Goal: Book appointment/travel/reservation

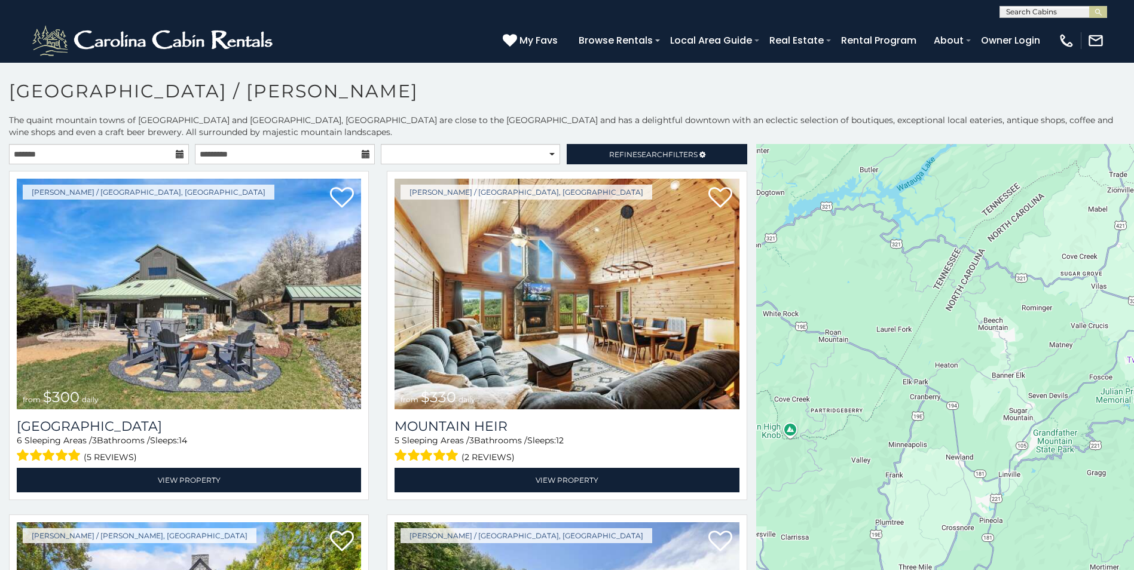
click at [177, 155] on icon at bounding box center [180, 154] width 8 height 8
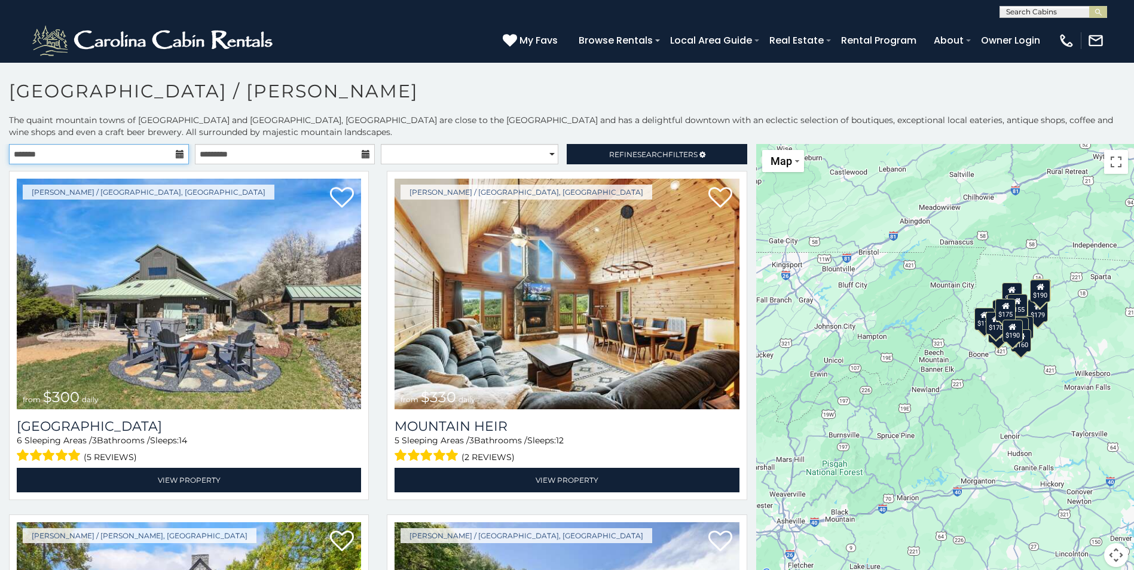
click at [152, 155] on input "text" at bounding box center [99, 154] width 180 height 20
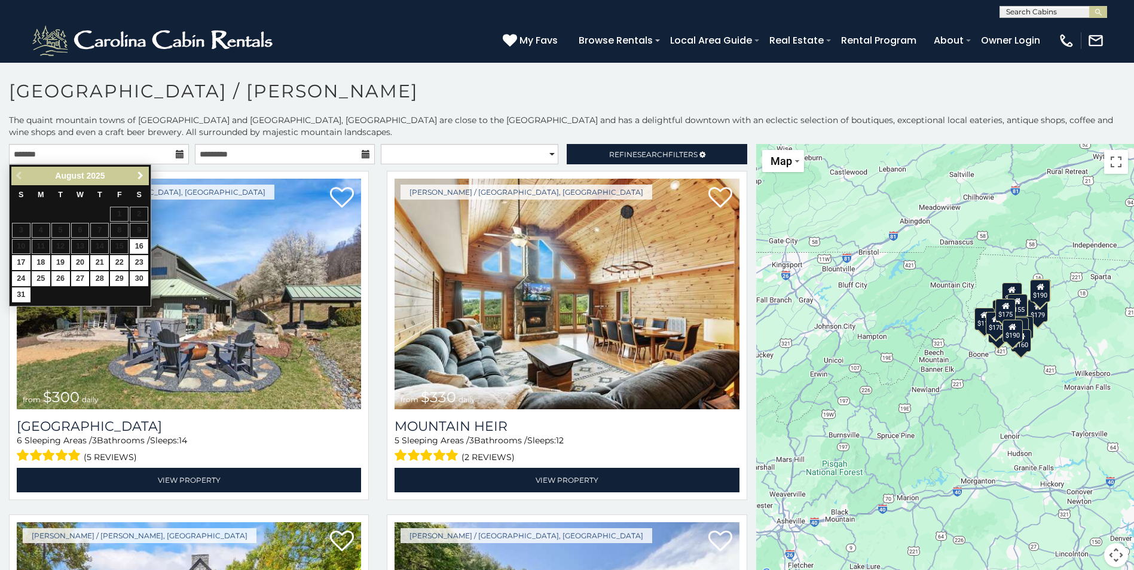
click at [142, 176] on span "Next" at bounding box center [141, 176] width 10 height 10
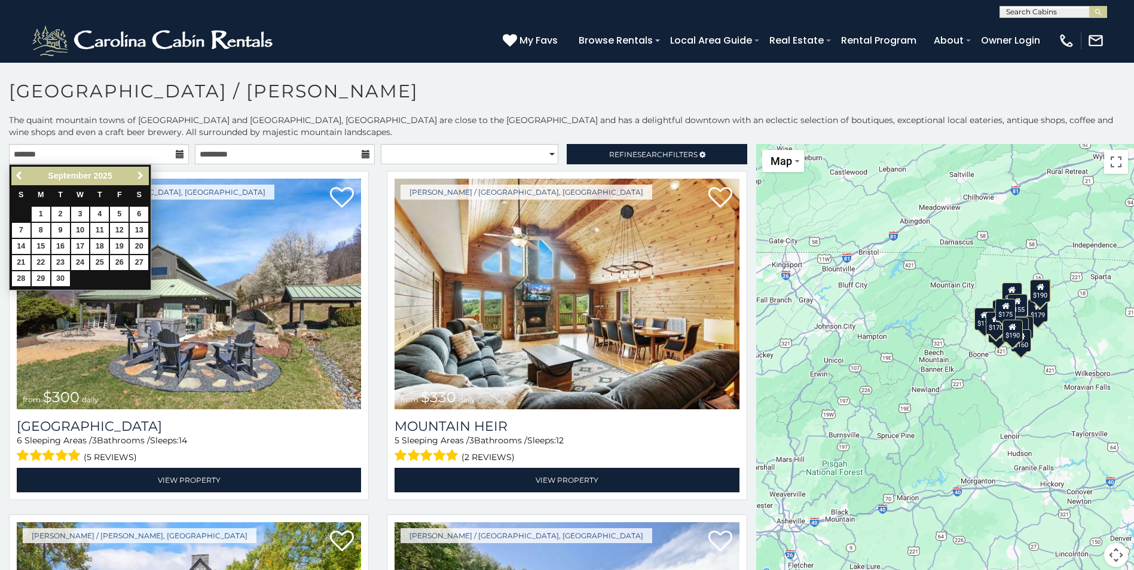
click at [142, 176] on span "Next" at bounding box center [141, 176] width 10 height 10
click at [100, 261] on link "20" at bounding box center [99, 262] width 19 height 15
type input "**********"
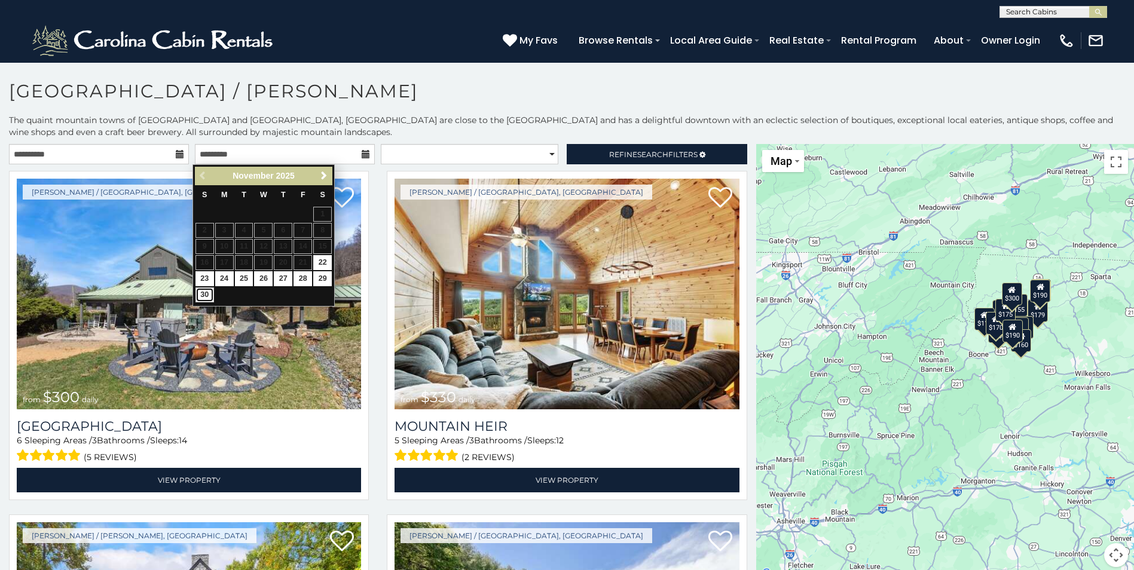
click at [204, 294] on link "30" at bounding box center [204, 295] width 19 height 15
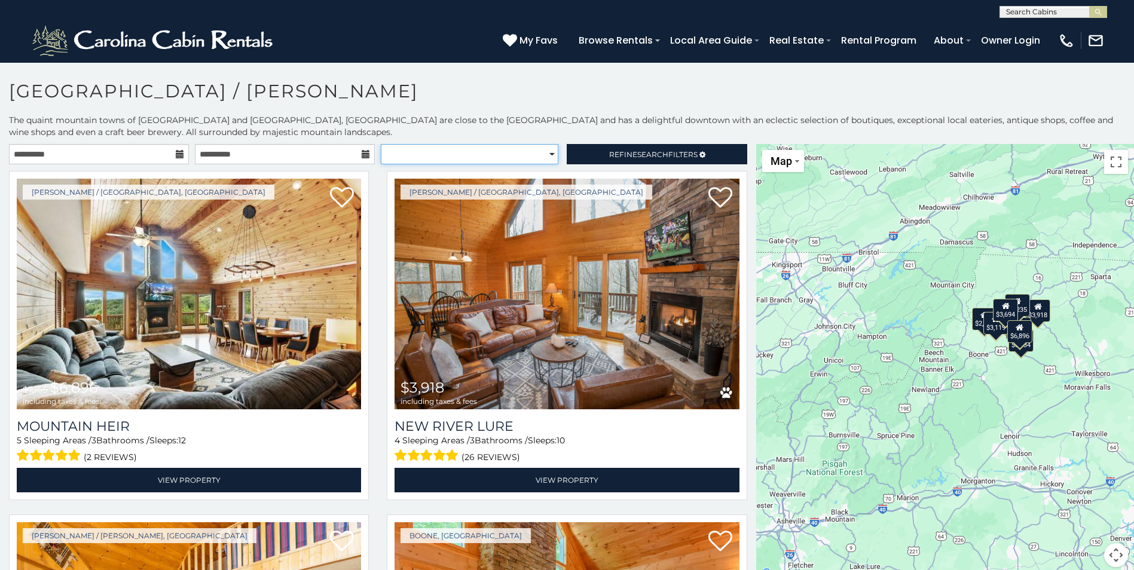
click at [543, 154] on select "**********" at bounding box center [470, 154] width 178 height 20
click at [493, 102] on h1 "West Jefferson / Jefferson" at bounding box center [567, 97] width 1134 height 34
click at [576, 149] on link "Refine Search Filters" at bounding box center [657, 154] width 180 height 20
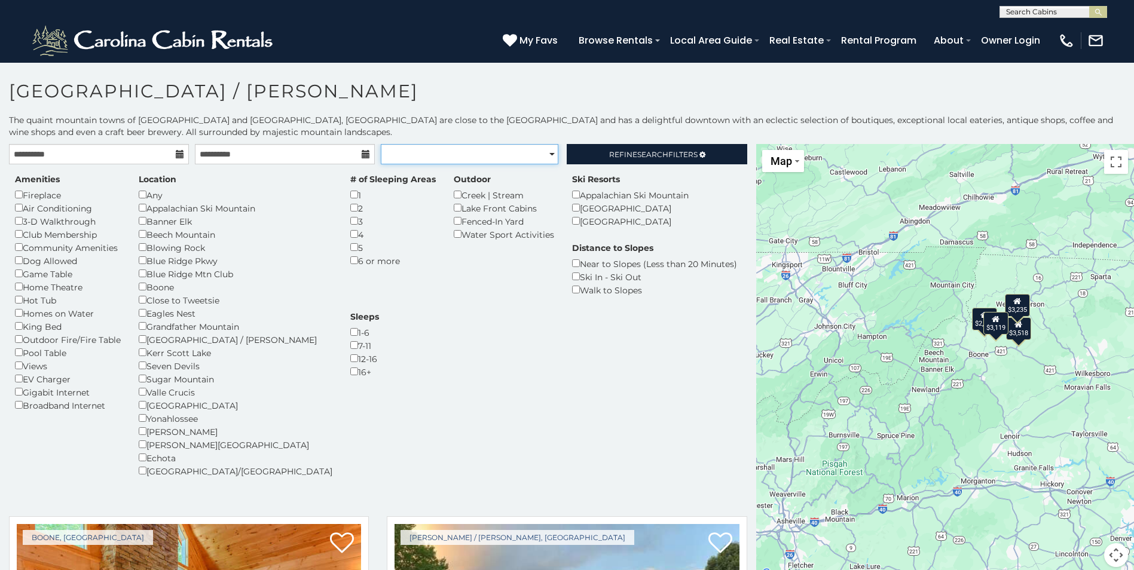
click at [545, 155] on select "**********" at bounding box center [470, 154] width 178 height 20
click at [637, 153] on span "Search" at bounding box center [652, 154] width 31 height 9
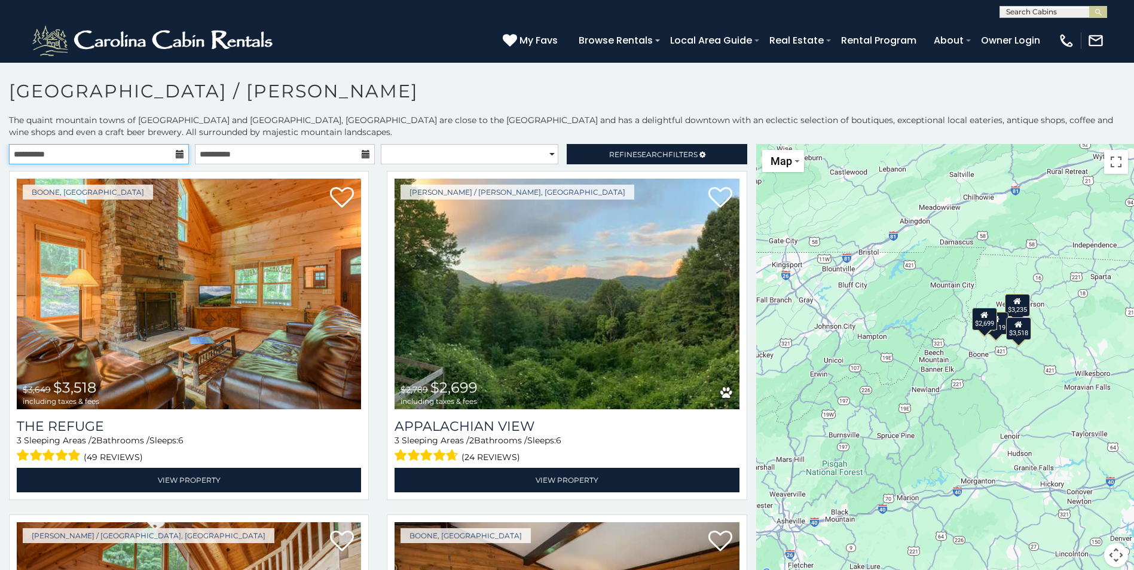
click at [134, 150] on input "**********" at bounding box center [99, 154] width 180 height 20
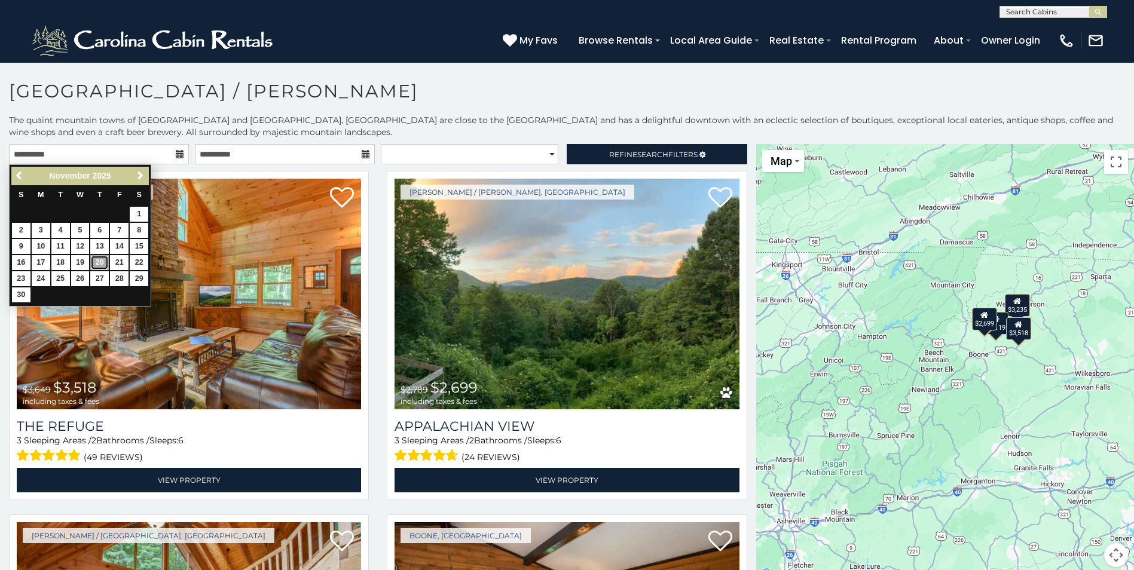
click at [103, 260] on link "20" at bounding box center [99, 262] width 19 height 15
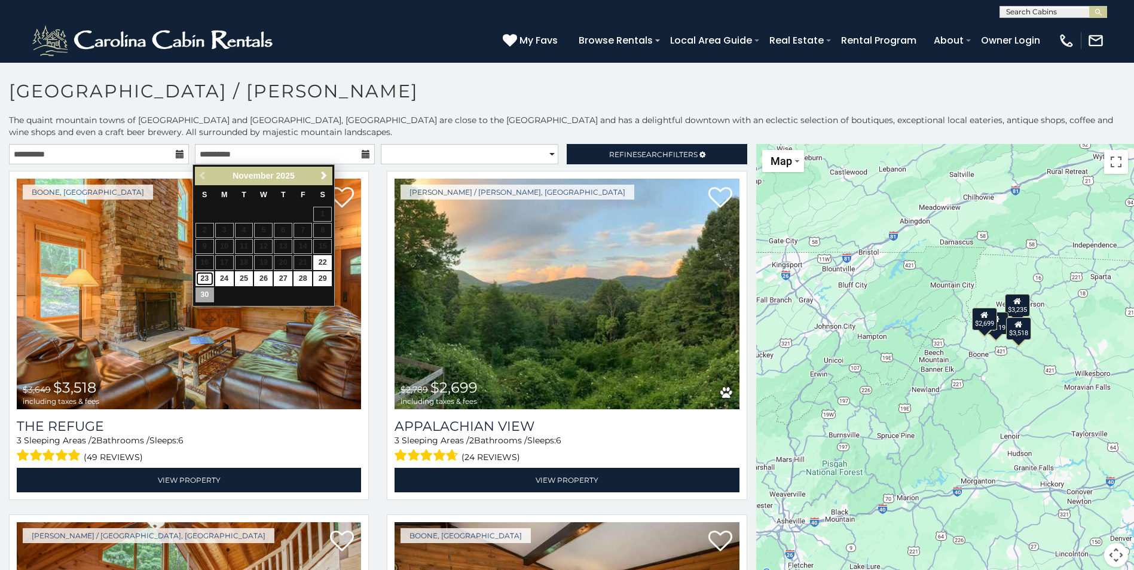
click at [203, 277] on link "23" at bounding box center [204, 278] width 19 height 15
type input "**********"
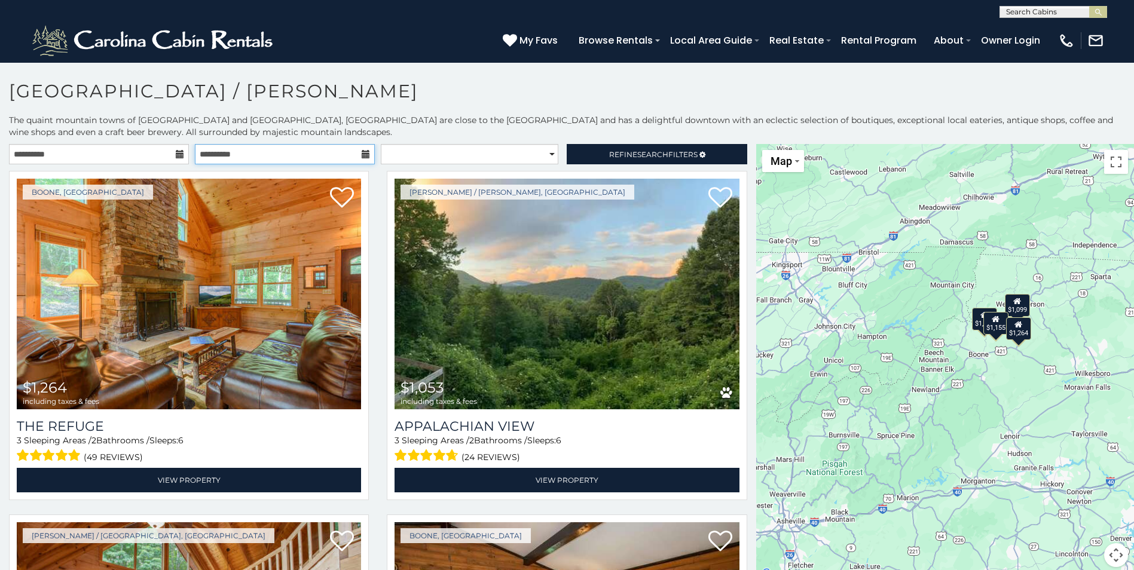
click at [263, 156] on input "**********" at bounding box center [285, 154] width 180 height 20
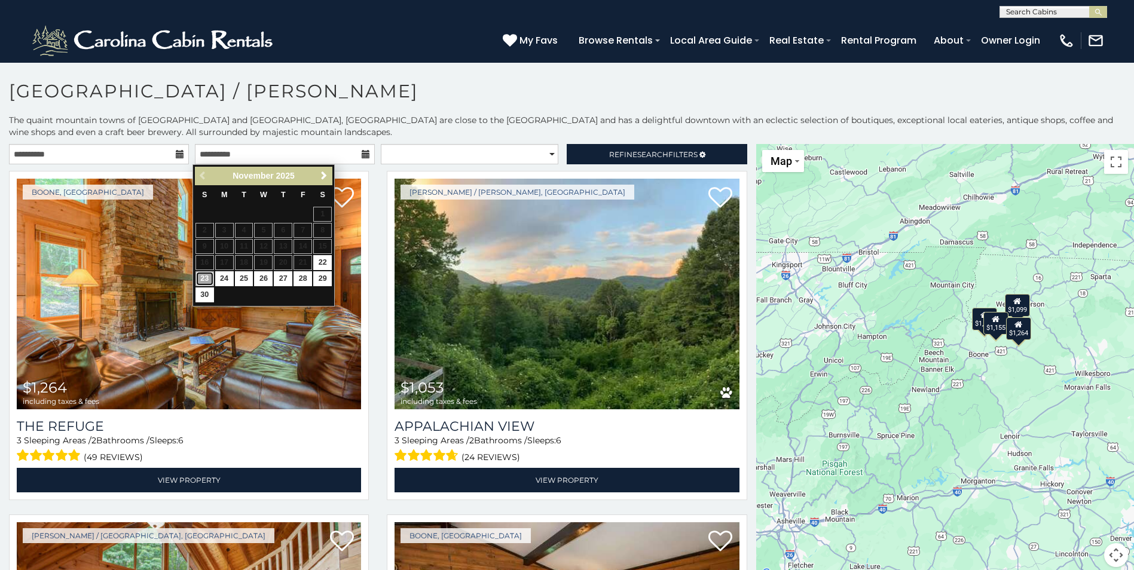
click at [204, 277] on link "23" at bounding box center [204, 278] width 19 height 15
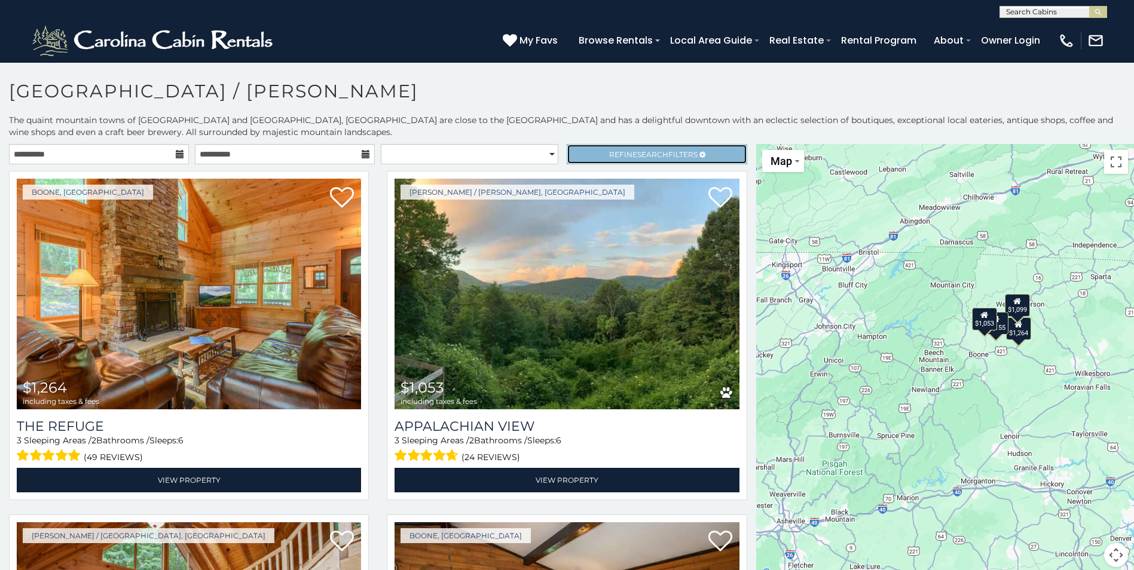
click at [616, 148] on link "Refine Search Filters" at bounding box center [657, 154] width 180 height 20
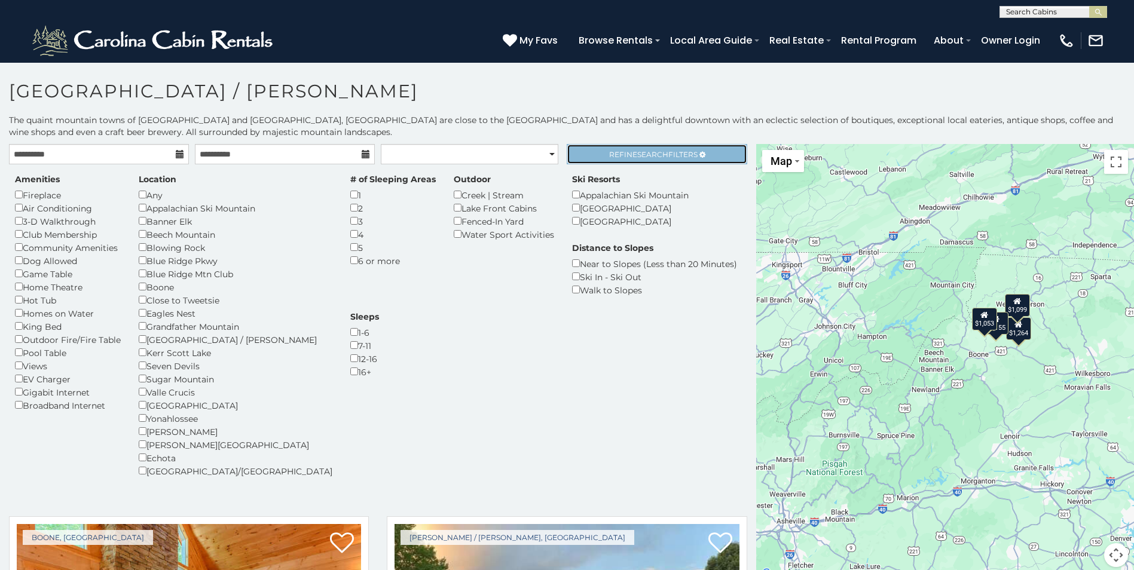
click at [616, 148] on link "Refine Search Filters" at bounding box center [657, 154] width 180 height 20
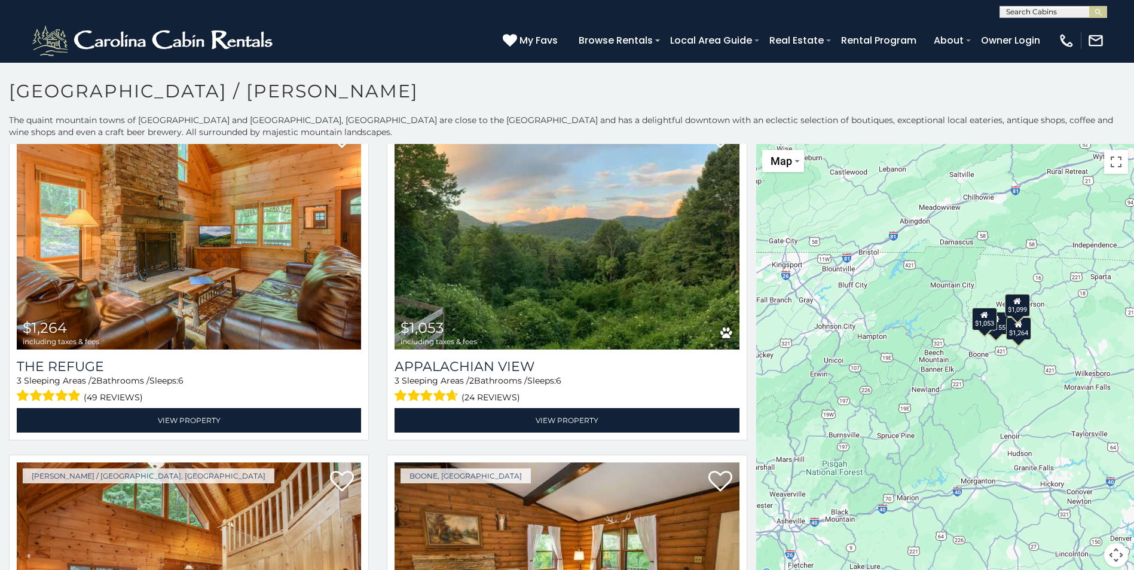
scroll to position [5, 0]
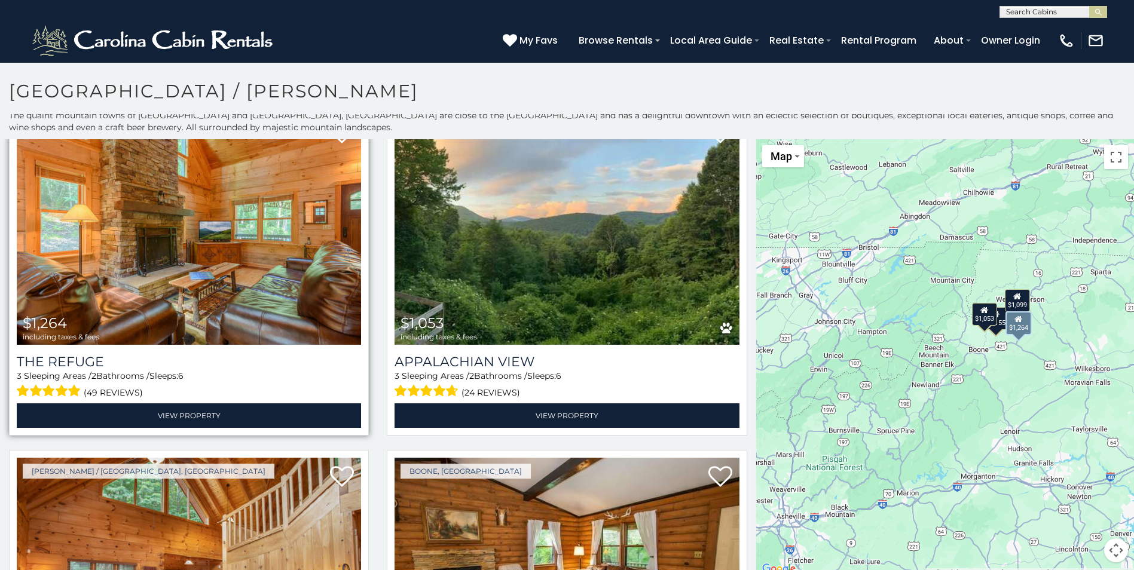
click at [175, 334] on img at bounding box center [189, 229] width 344 height 231
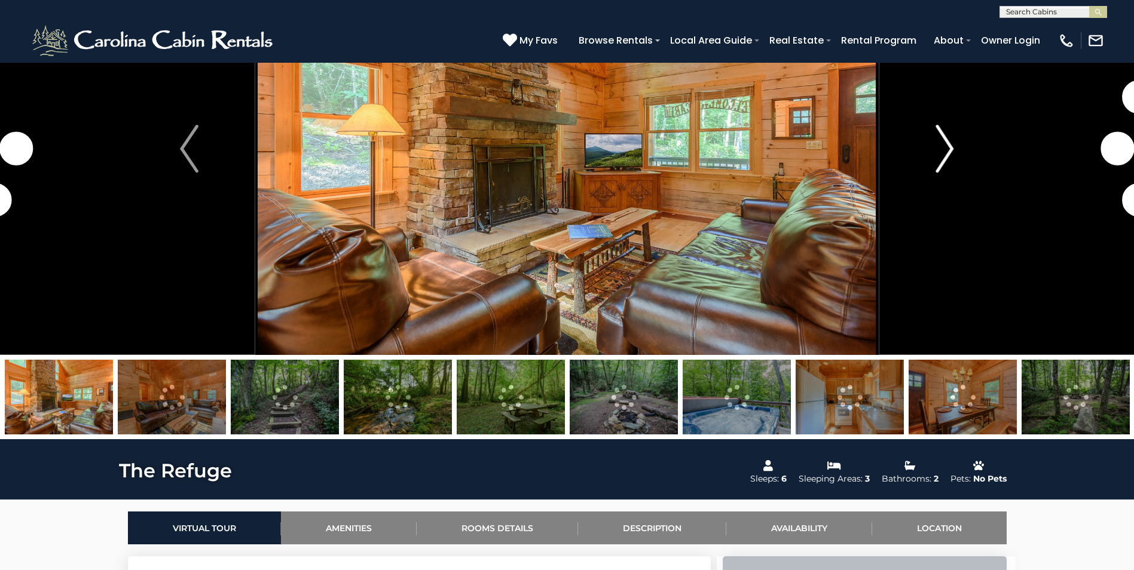
click at [940, 160] on img "Next" at bounding box center [945, 149] width 18 height 48
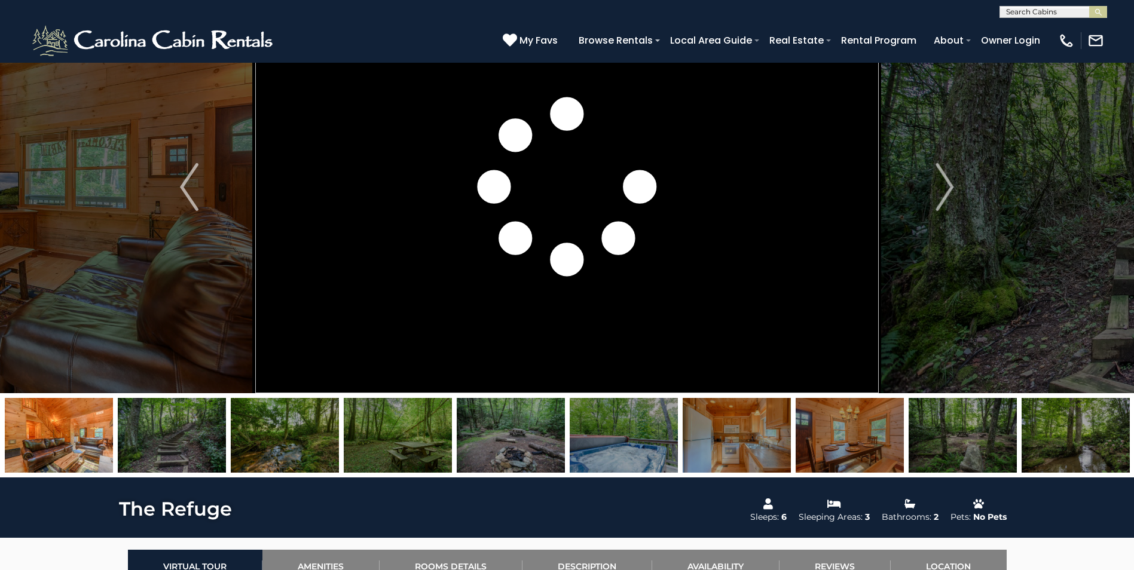
scroll to position [60, 0]
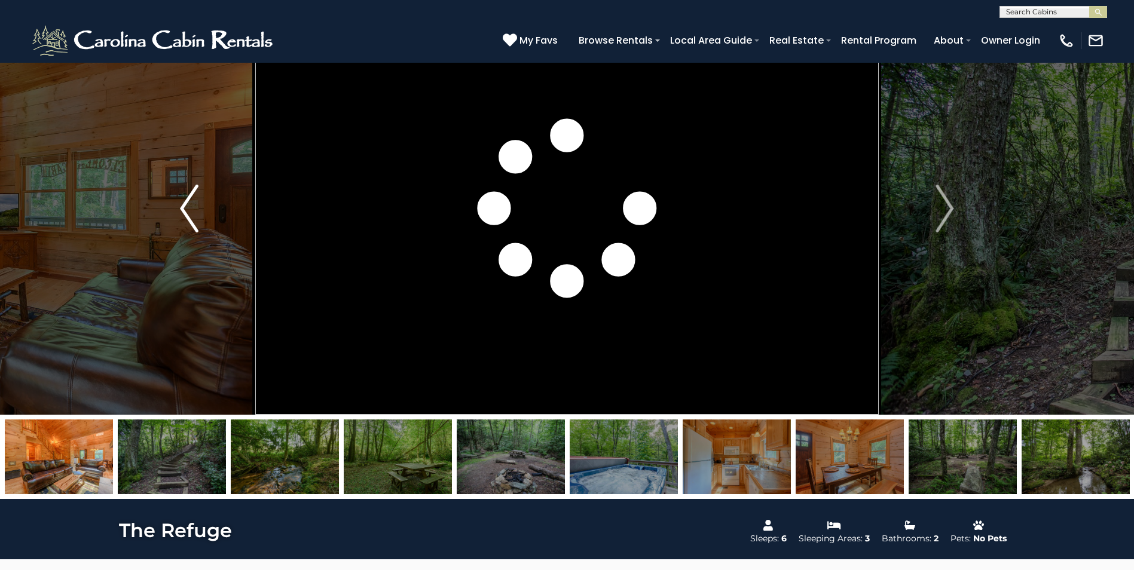
click at [196, 216] on img "Previous" at bounding box center [189, 209] width 18 height 48
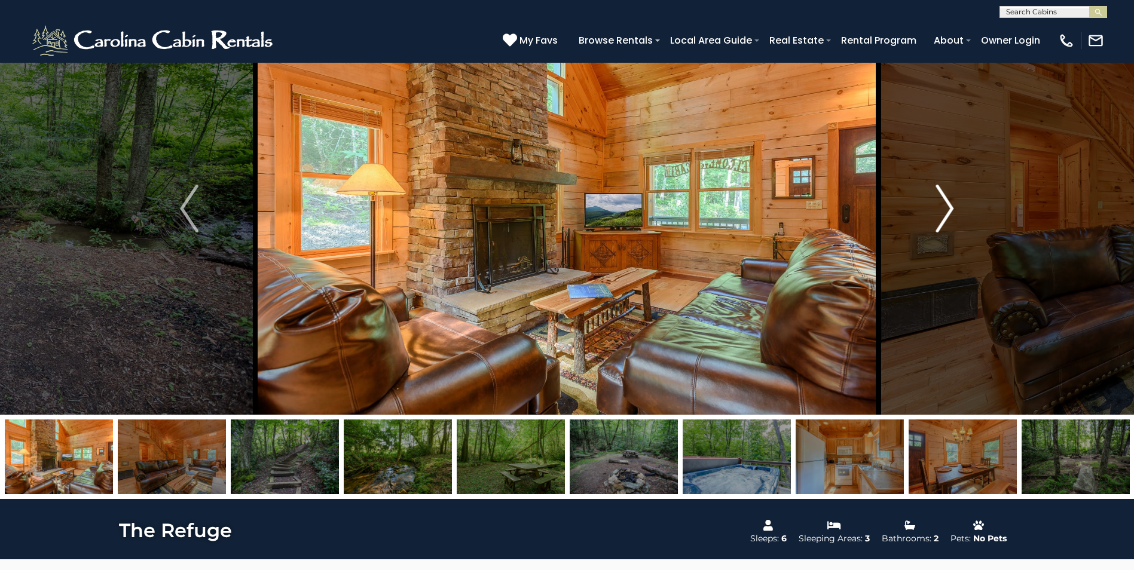
click at [939, 198] on img "Next" at bounding box center [945, 209] width 18 height 48
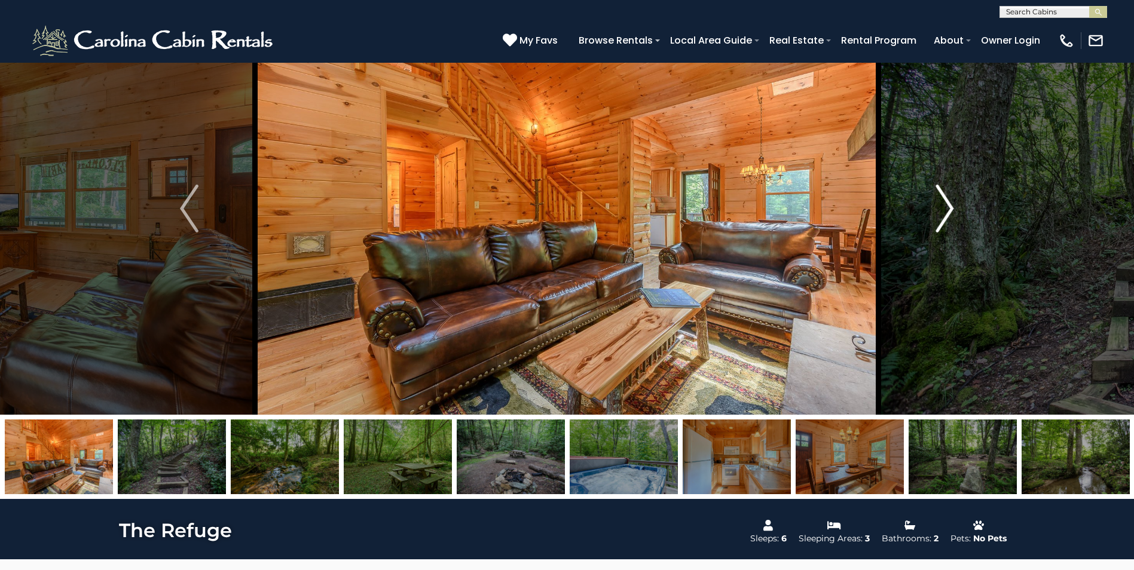
click at [939, 198] on img "Next" at bounding box center [945, 209] width 18 height 48
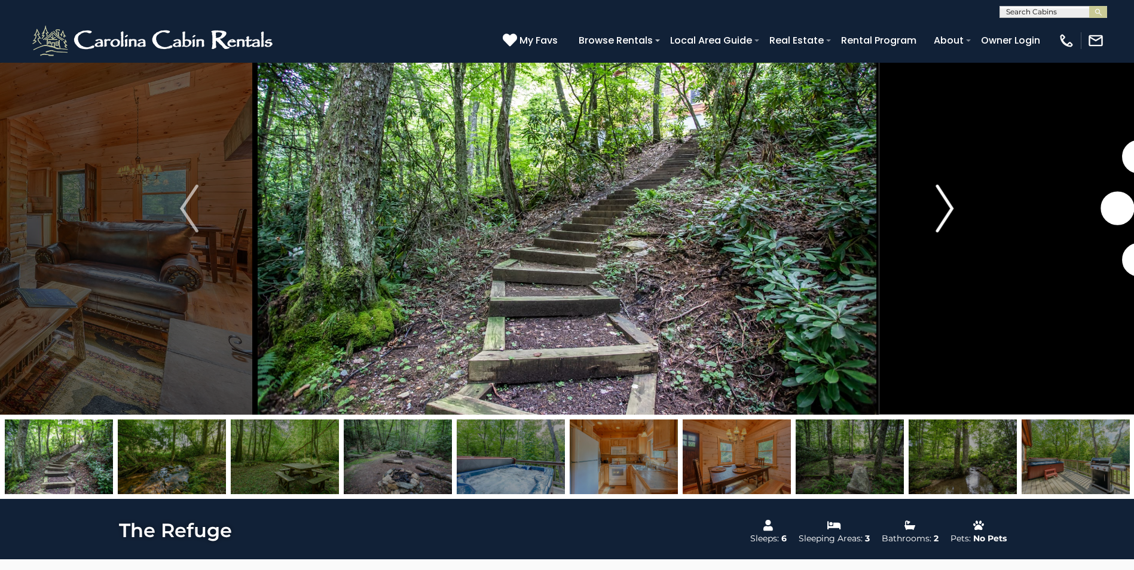
click at [939, 198] on img "Next" at bounding box center [945, 209] width 18 height 48
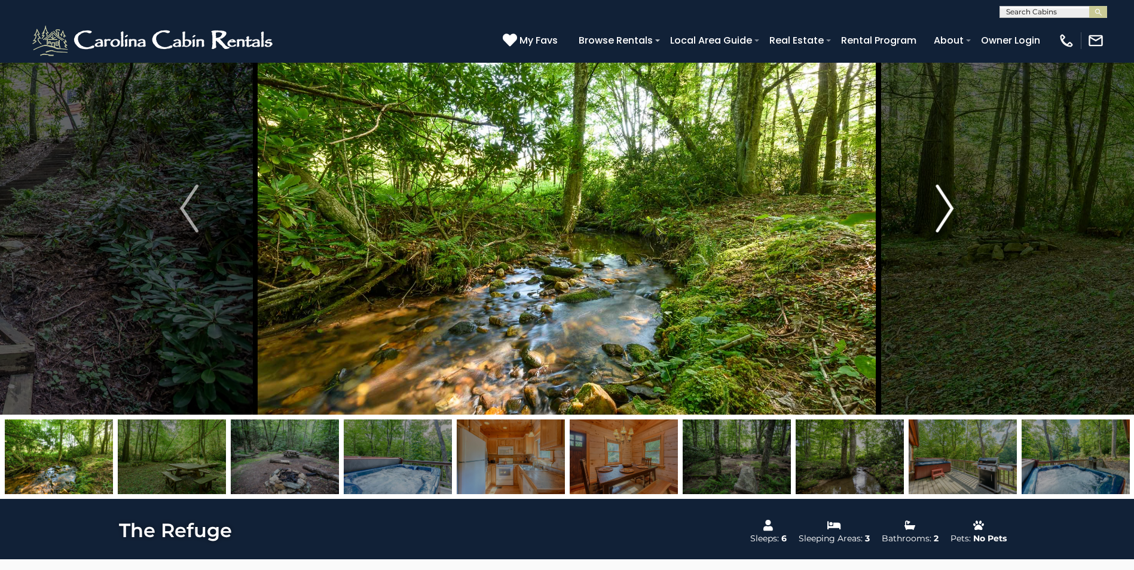
click at [939, 199] on img "Next" at bounding box center [945, 209] width 18 height 48
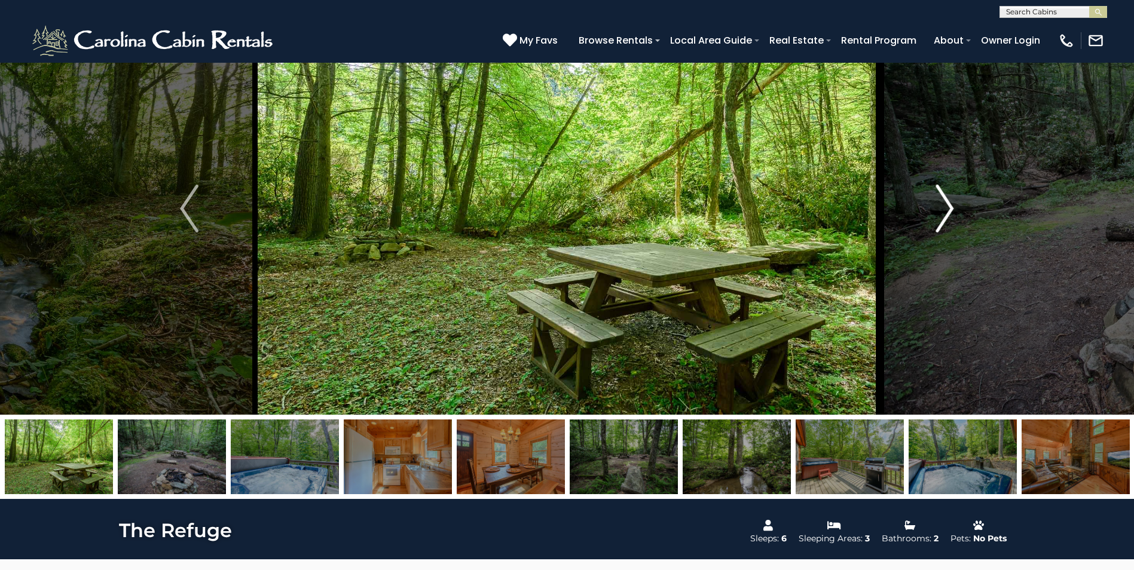
click at [939, 199] on img "Next" at bounding box center [945, 209] width 18 height 48
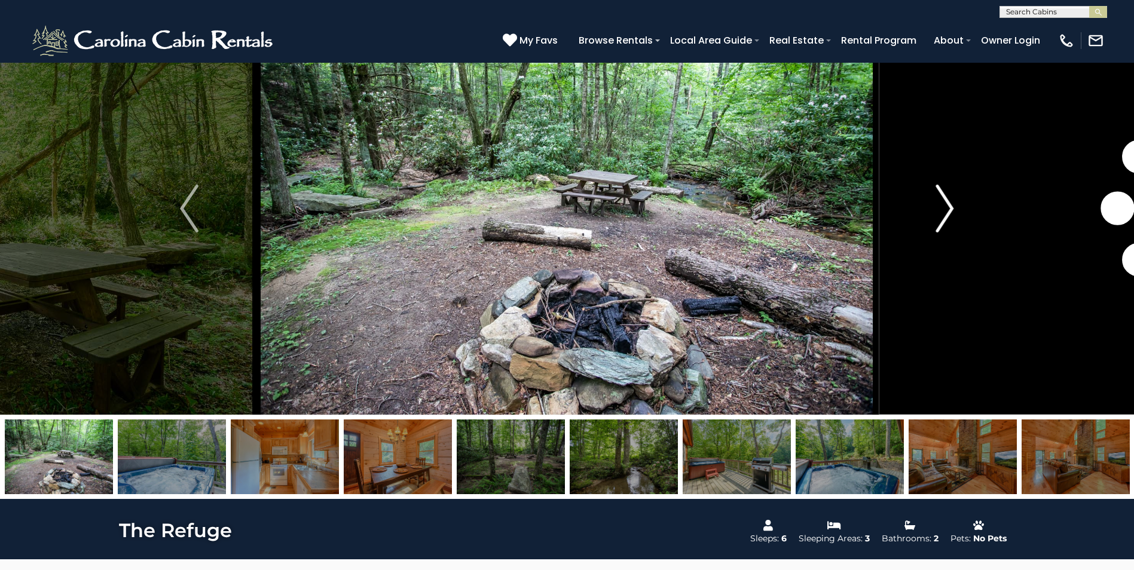
click at [939, 199] on img "Next" at bounding box center [945, 209] width 18 height 48
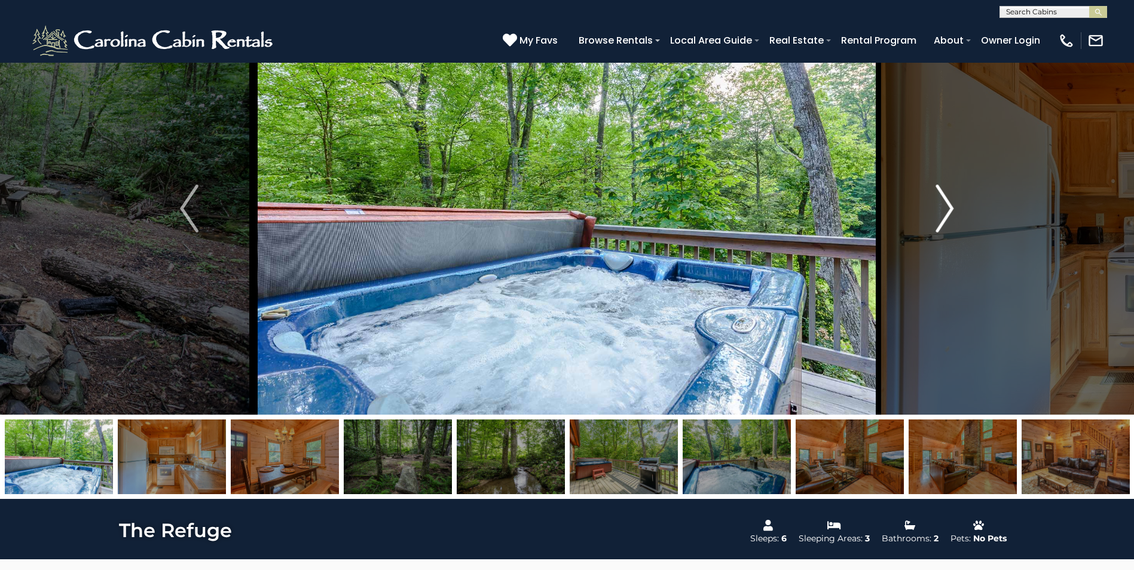
click at [939, 199] on img "Next" at bounding box center [945, 209] width 18 height 48
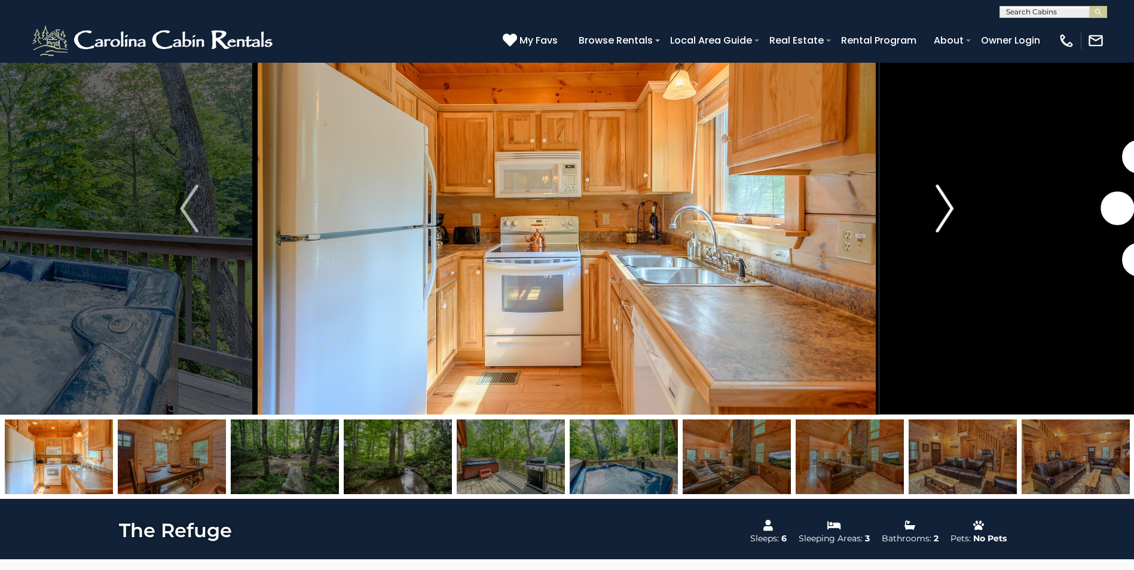
click at [939, 199] on img "Next" at bounding box center [945, 209] width 18 height 48
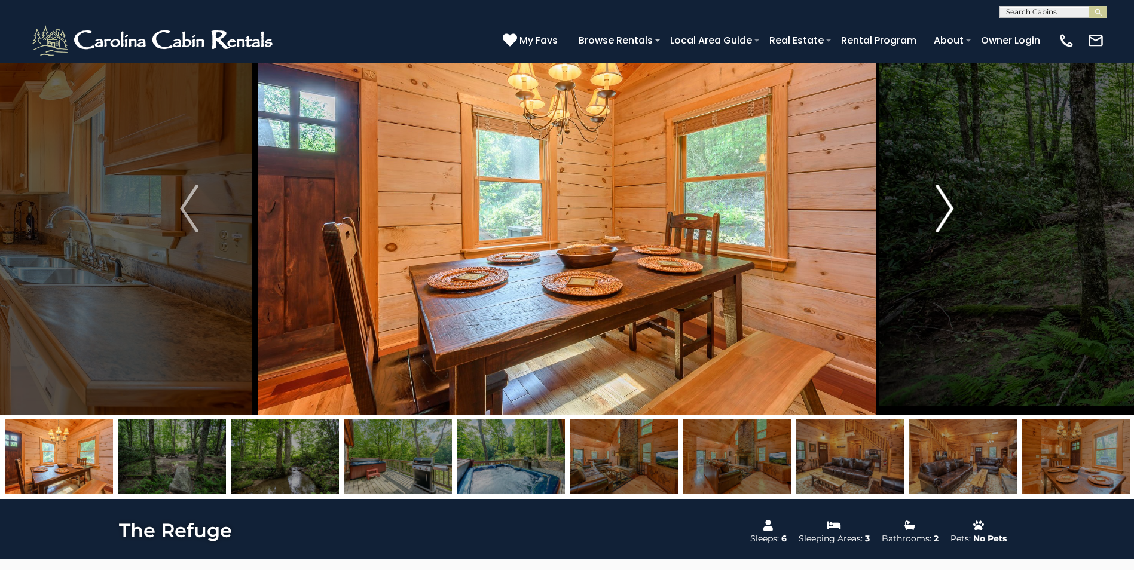
click at [938, 200] on img "Next" at bounding box center [945, 209] width 18 height 48
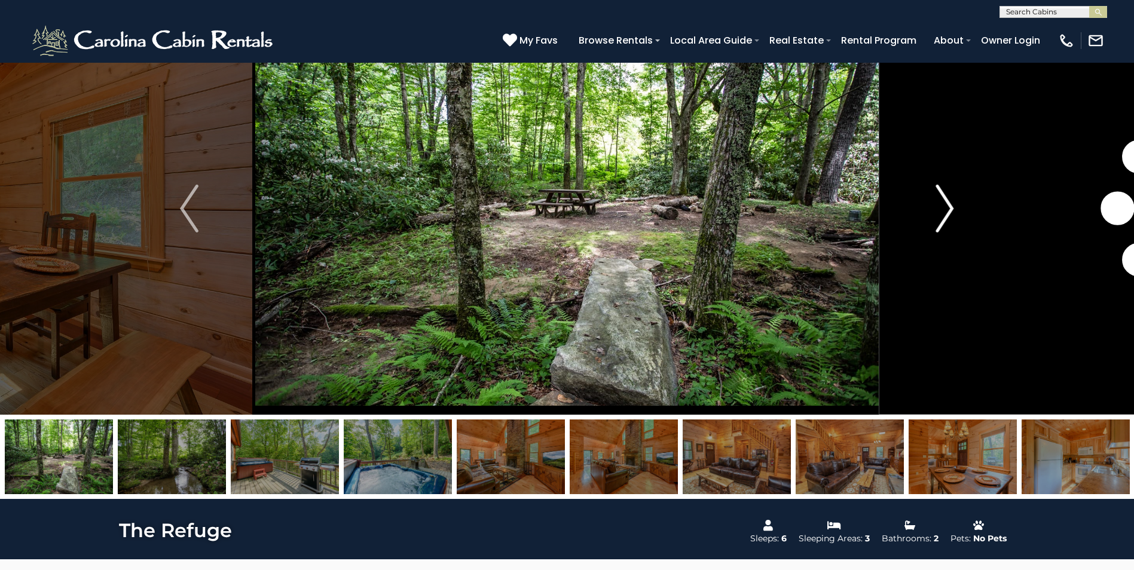
click at [938, 200] on img "Next" at bounding box center [945, 209] width 18 height 48
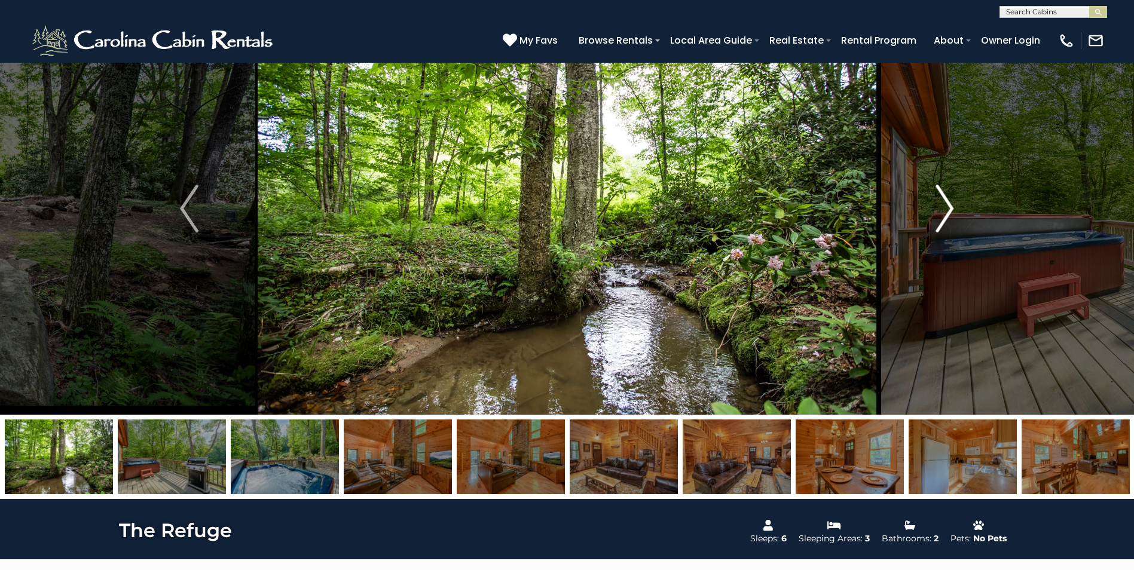
click at [938, 200] on img "Next" at bounding box center [945, 209] width 18 height 48
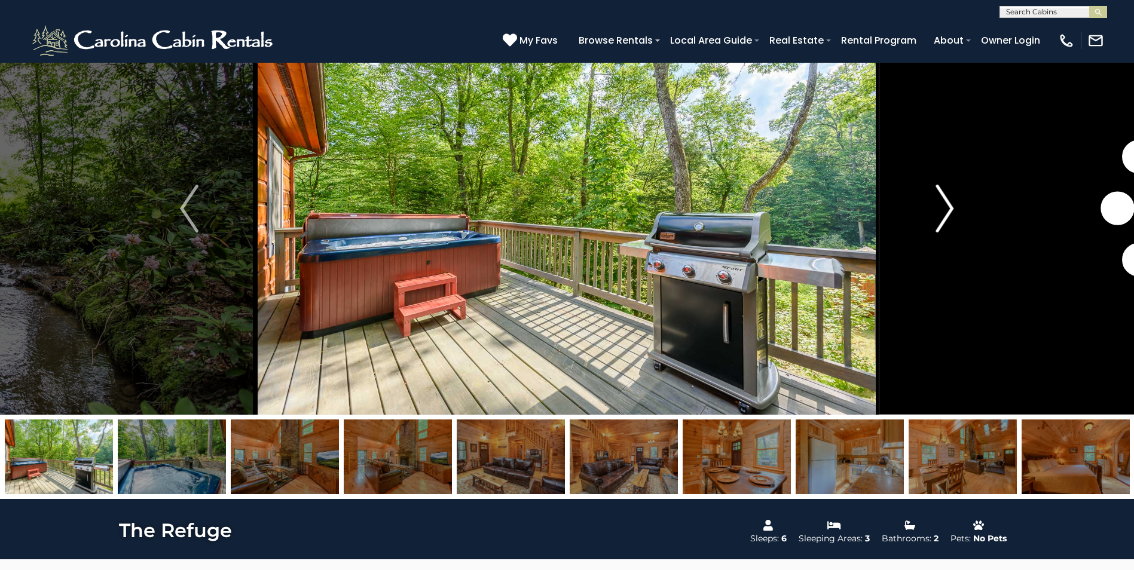
click at [938, 200] on img "Next" at bounding box center [945, 209] width 18 height 48
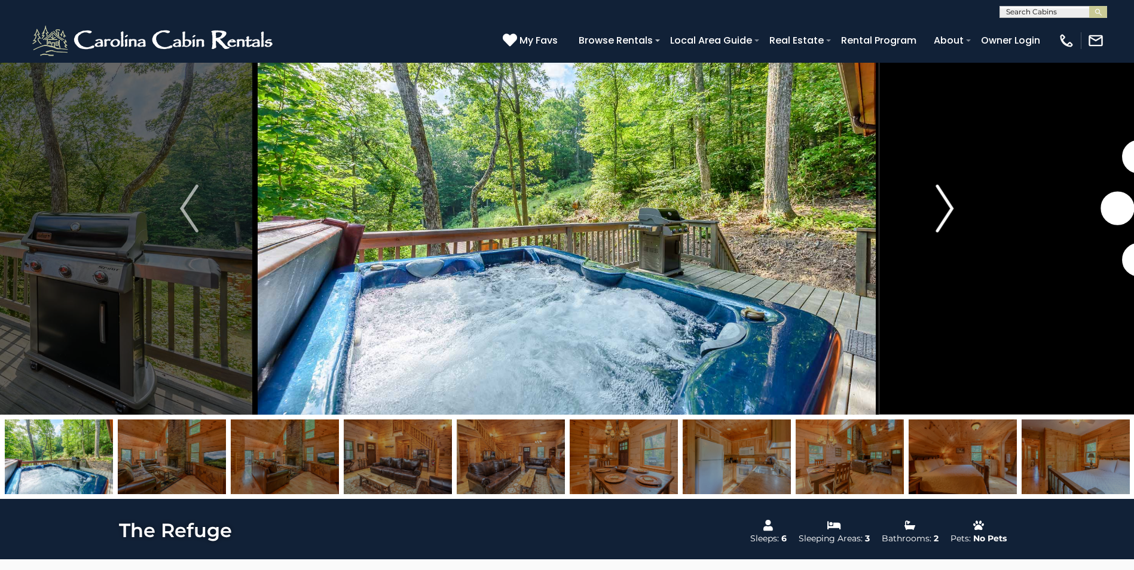
click at [938, 200] on img "Next" at bounding box center [945, 209] width 18 height 48
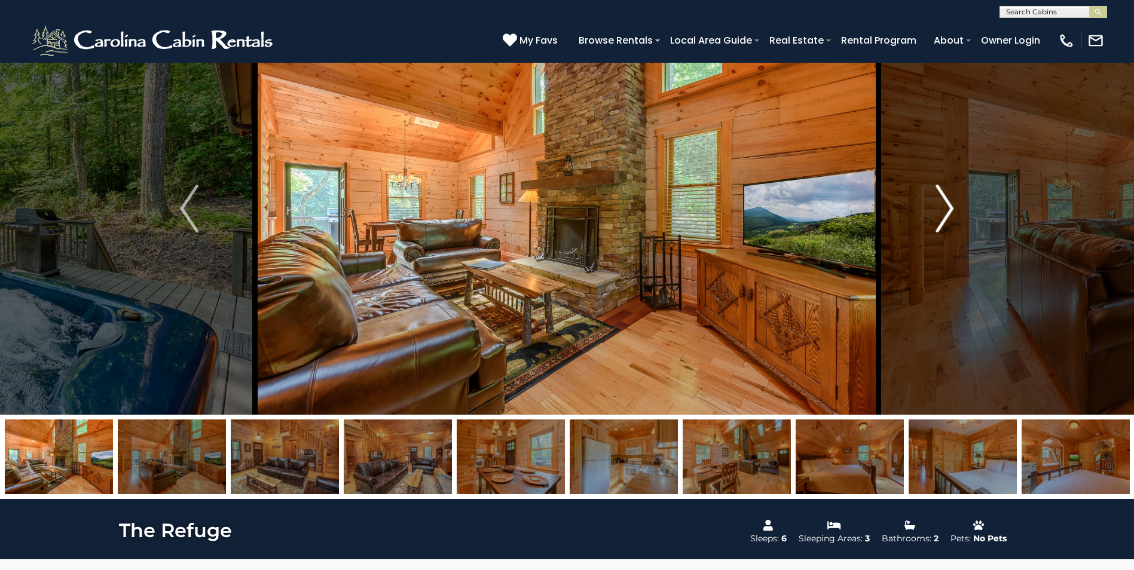
click at [938, 200] on img "Next" at bounding box center [945, 209] width 18 height 48
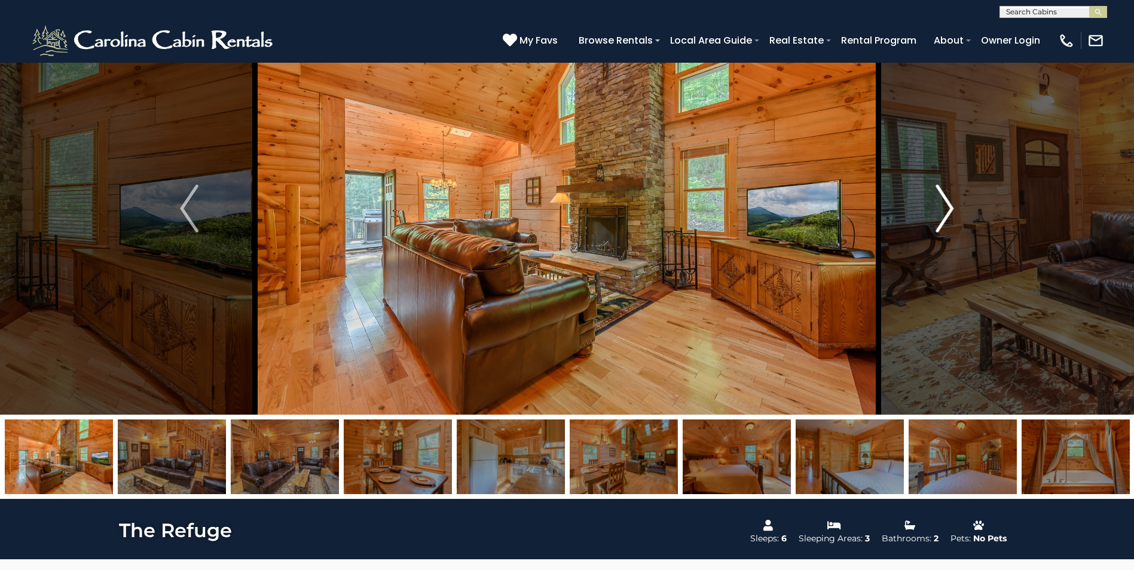
click at [938, 200] on img "Next" at bounding box center [945, 209] width 18 height 48
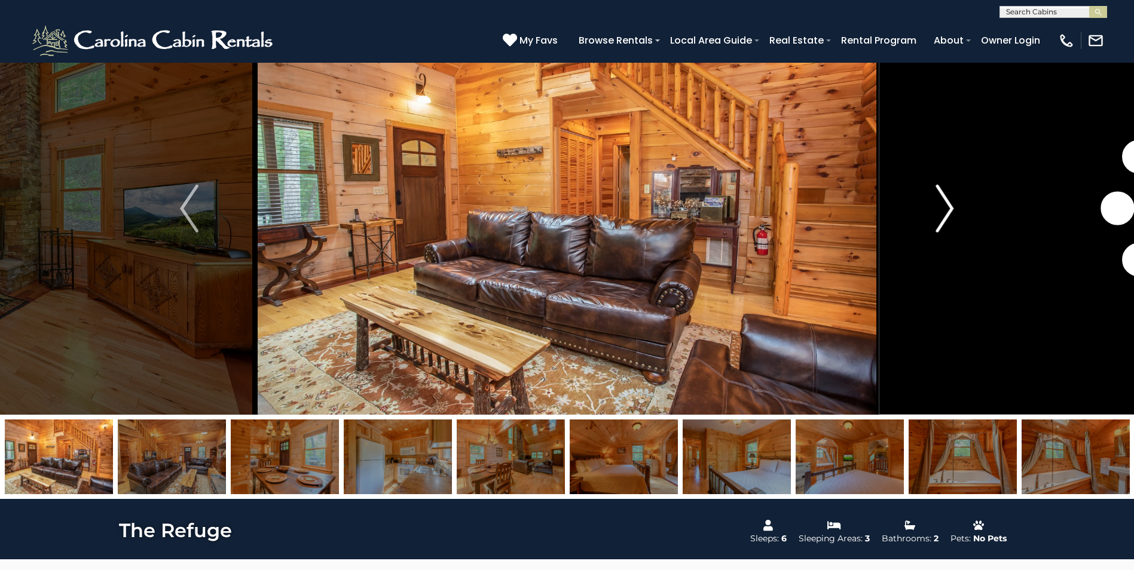
click at [938, 200] on img "Next" at bounding box center [945, 209] width 18 height 48
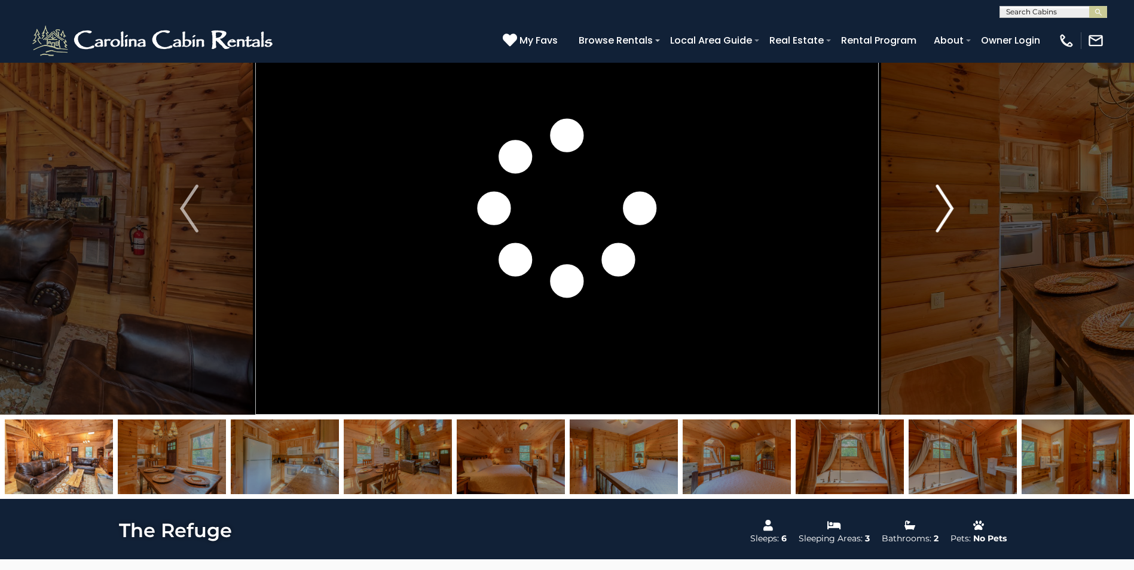
click at [938, 200] on img "Next" at bounding box center [945, 209] width 18 height 48
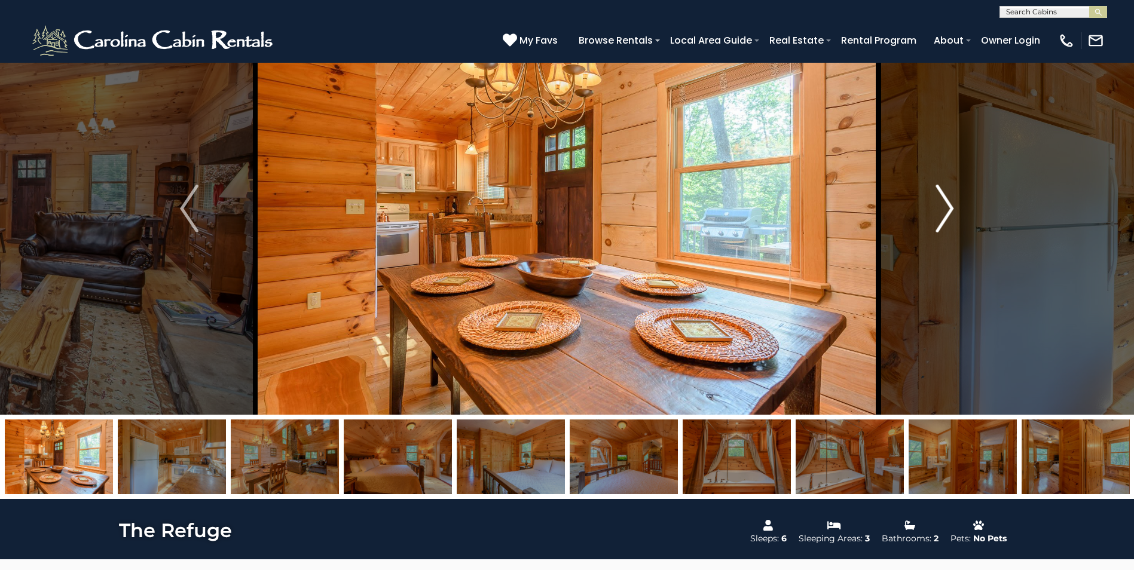
click at [934, 203] on button "Next" at bounding box center [945, 208] width 132 height 412
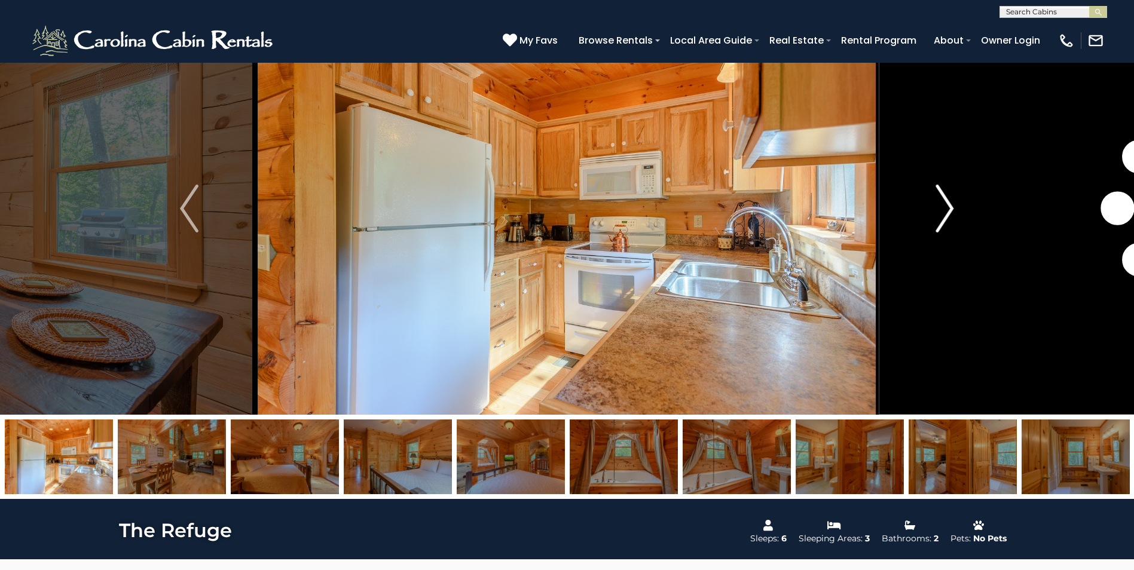
click at [934, 203] on button "Next" at bounding box center [945, 208] width 132 height 412
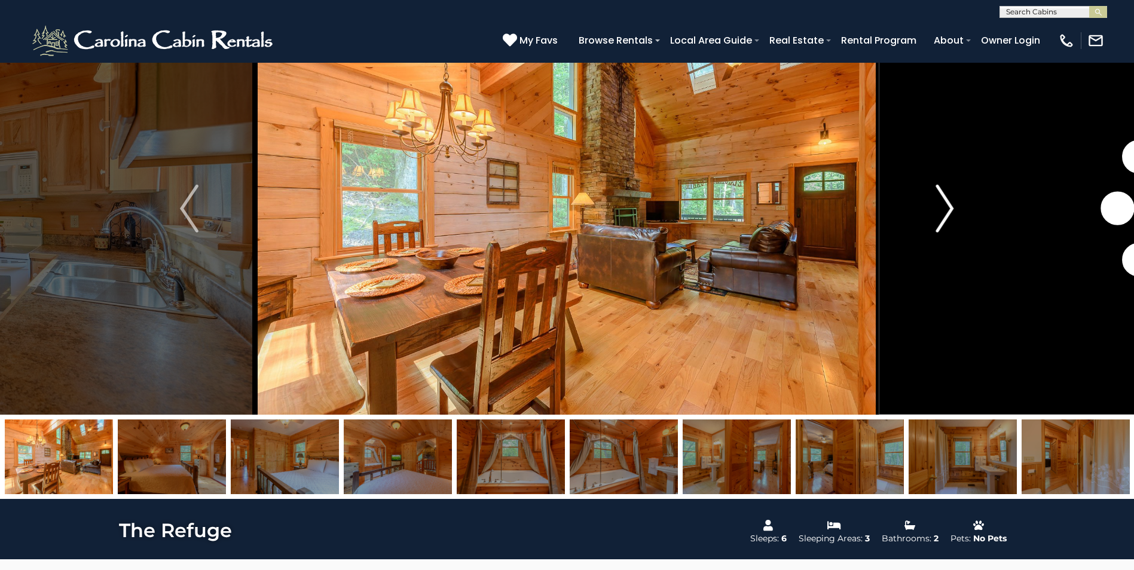
click at [934, 203] on button "Next" at bounding box center [945, 208] width 132 height 412
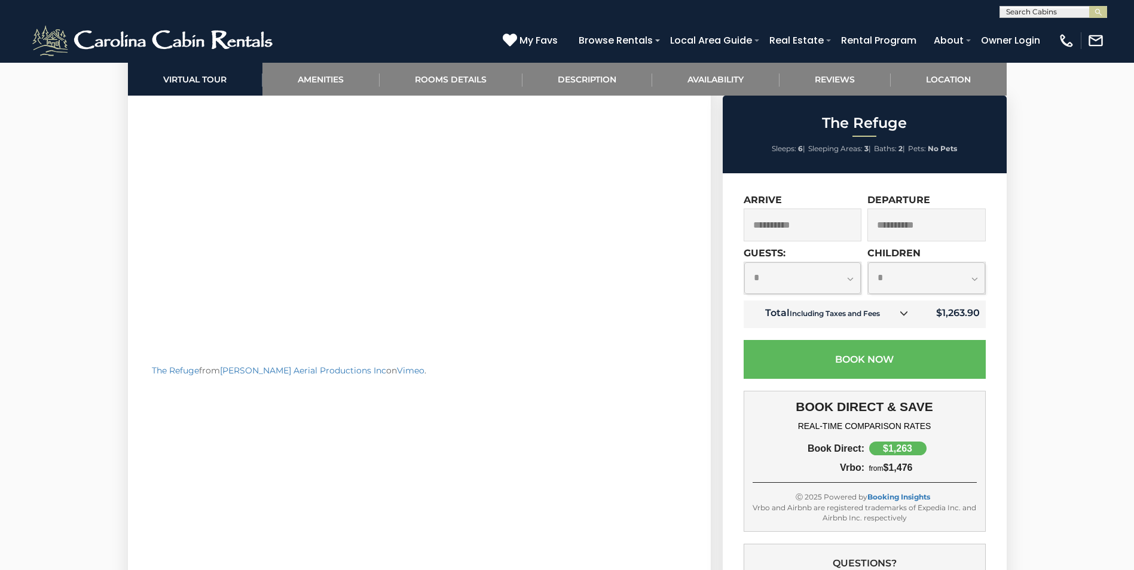
scroll to position [777, 0]
click at [906, 313] on icon at bounding box center [904, 313] width 8 height 8
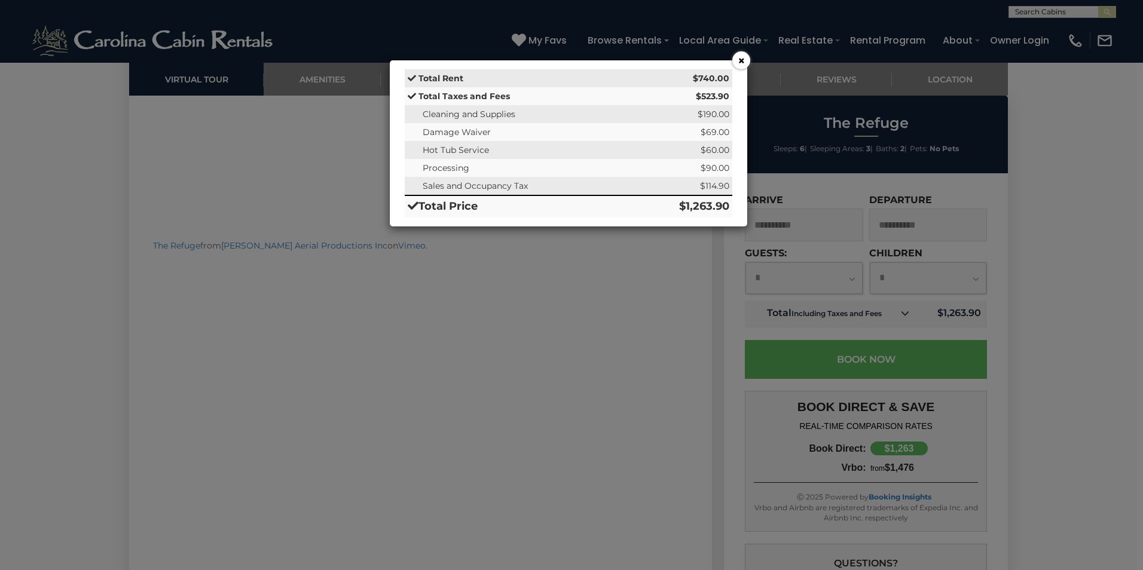
click at [738, 58] on button "×" at bounding box center [741, 60] width 18 height 18
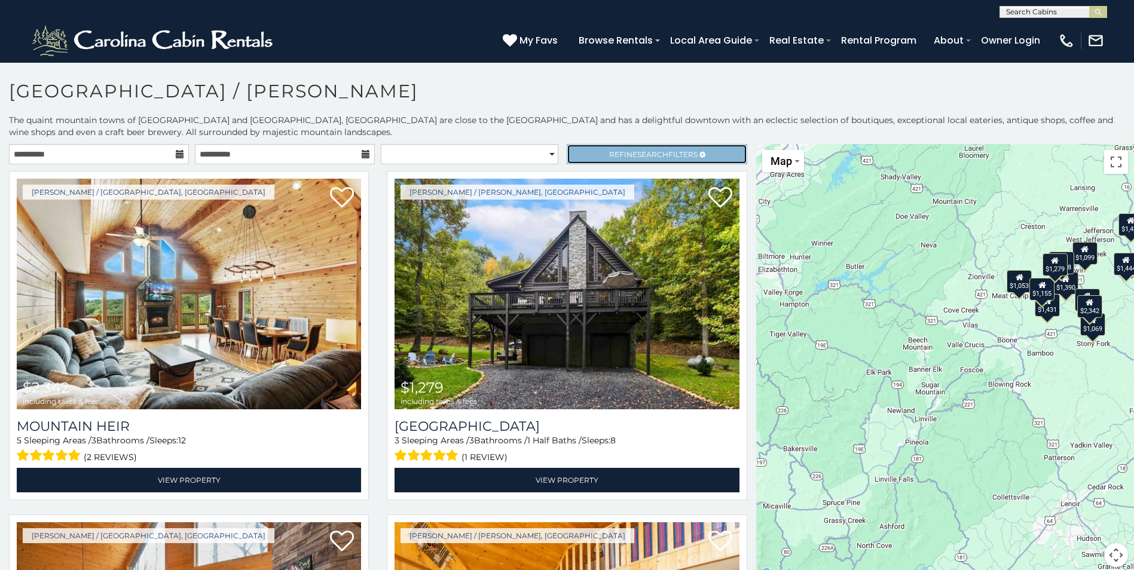
click at [671, 157] on span "Refine Search Filters" at bounding box center [653, 154] width 88 height 9
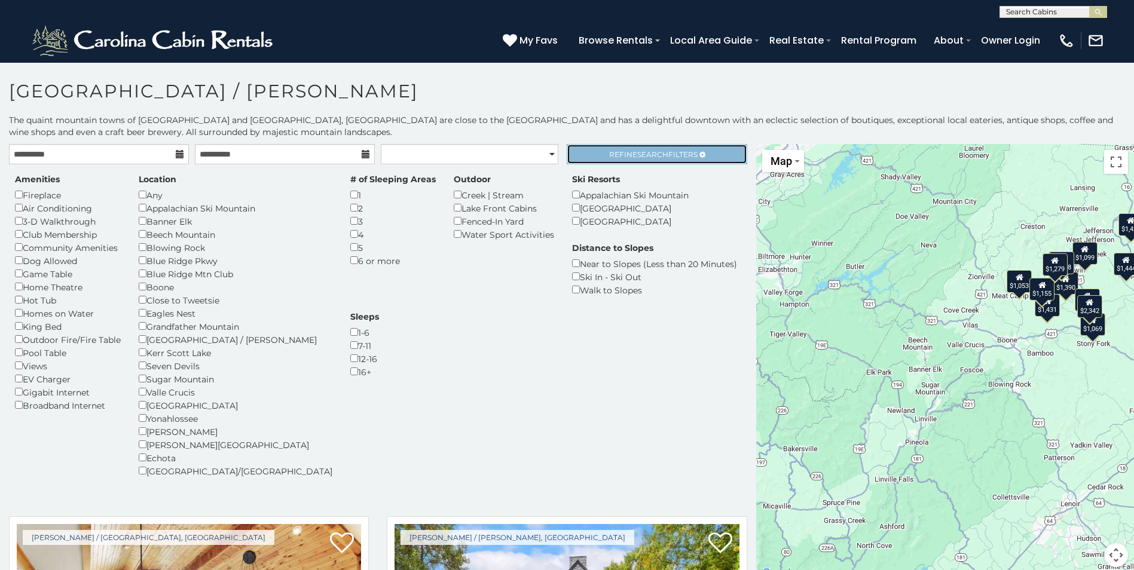
click at [671, 157] on span "Refine Search Filters" at bounding box center [653, 154] width 88 height 9
